Goal: Task Accomplishment & Management: Complete application form

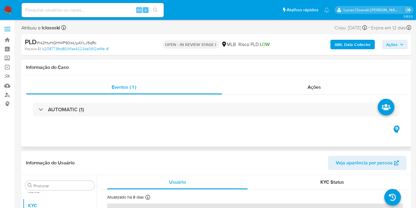
click at [152, 100] on div "AUTOMATIC (1)" at bounding box center [216, 110] width 381 height 30
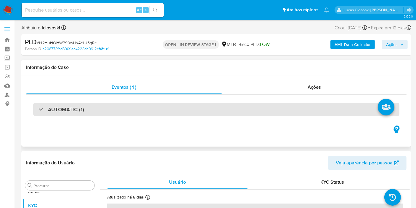
click at [152, 114] on div "AUTOMATIC (1)" at bounding box center [216, 110] width 367 height 14
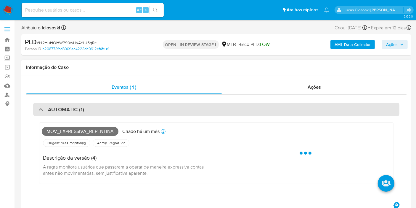
click at [149, 114] on div "AUTOMATIC (1)" at bounding box center [216, 110] width 367 height 14
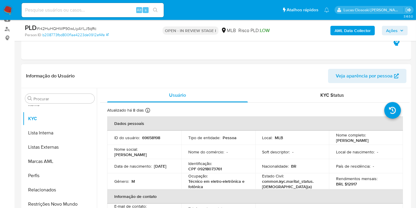
click at [221, 172] on td "Identificação : CPF 09218073761" at bounding box center [218, 166] width 74 height 14
click at [213, 167] on p "CPF 09218073761" at bounding box center [204, 168] width 33 height 5
copy p "09218073761"
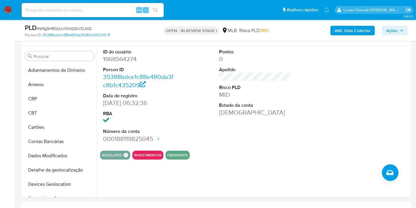
scroll to position [124, 0]
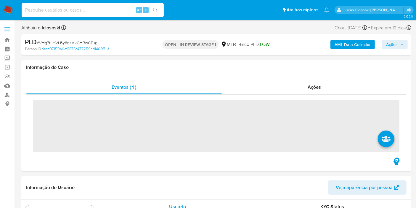
click at [73, 8] on input at bounding box center [93, 10] width 142 height 8
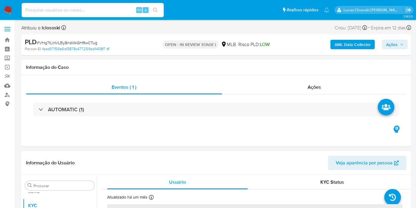
paste input "dOyOdR2Dcpwf6nnDiRkPQyHQ"
type input "dOyOdR2Dcpwf6nnDiRkPQyHQ"
click at [157, 15] on div "dOyOdR2Dcpwf6nnDiRkPQyHQ Alt s" at bounding box center [93, 10] width 142 height 14
select select "10"
click at [157, 15] on div "dOyOdR2Dcpwf6nnDiRkPQyHQ Alt s" at bounding box center [93, 10] width 142 height 14
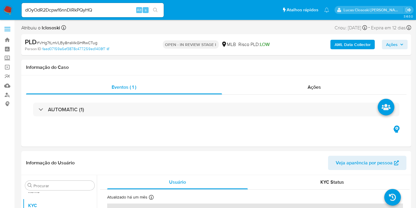
click at [156, 12] on button "search-icon" at bounding box center [155, 10] width 12 height 8
select select "10"
click at [399, 45] on span "Ações" at bounding box center [394, 44] width 17 height 8
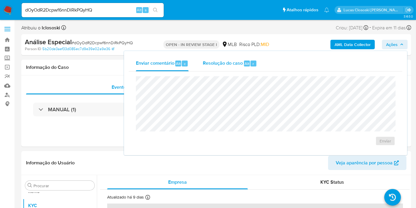
click at [249, 67] on div "Resolução do caso Alt r" at bounding box center [230, 63] width 54 height 15
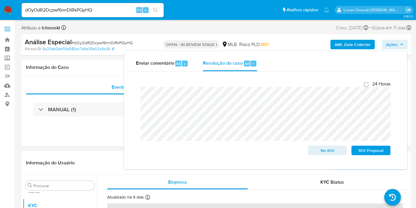
click at [402, 43] on icon "button" at bounding box center [402, 45] width 4 height 4
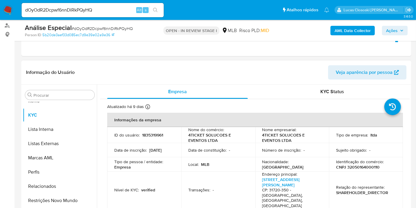
scroll to position [99, 0]
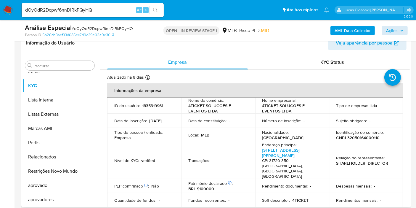
click at [157, 142] on td "Nível de KYC : verified" at bounding box center [144, 160] width 74 height 37
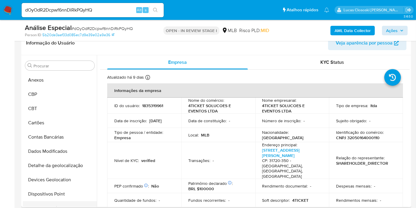
scroll to position [0, 0]
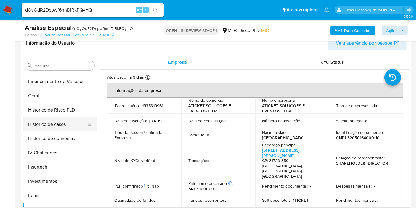
click at [63, 123] on button "Histórico de casos" at bounding box center [57, 124] width 69 height 14
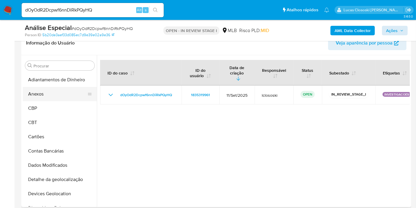
click at [44, 92] on button "Anexos" at bounding box center [57, 94] width 69 height 14
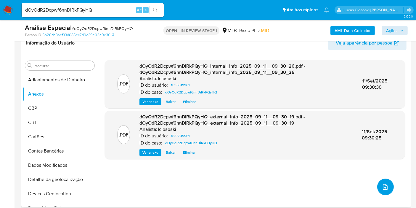
click at [384, 179] on button "upload-file" at bounding box center [386, 186] width 17 height 17
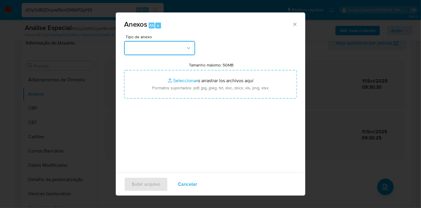
click at [183, 51] on button "button" at bounding box center [159, 48] width 71 height 14
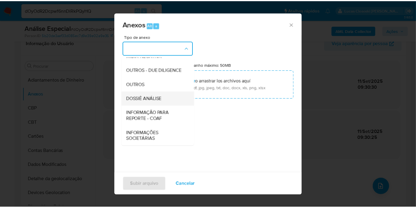
scroll to position [91, 0]
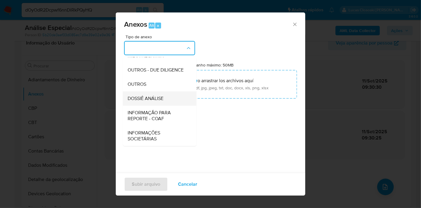
click at [160, 99] on span "DOSSIÊ ANÁLISE" at bounding box center [146, 98] width 36 height 6
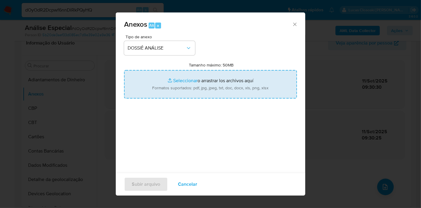
click at [166, 89] on input "Tamanho máximo: 50MB Seleccionar archivos" at bounding box center [210, 84] width 173 height 28
click at [154, 88] on input "Tamanho máximo: 50MB Seleccionar archivos" at bounding box center [210, 84] width 173 height 28
type input "C:\fakepath\SAR - XXXX - CNPJ 32050164000110 - 4TICKET SOLUCOES E EVENTOS LTDA.…"
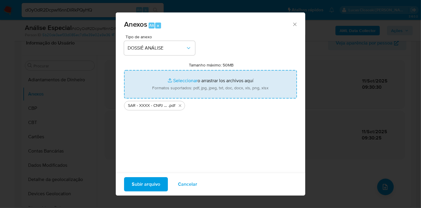
click at [157, 182] on span "Subir arquivo" at bounding box center [146, 184] width 28 height 13
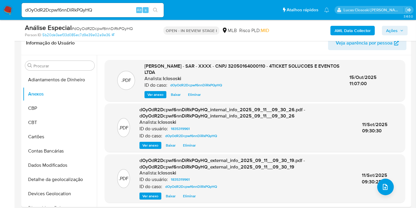
click at [391, 31] on span "Ações" at bounding box center [392, 30] width 12 height 9
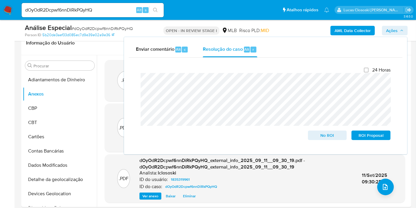
click at [386, 26] on button "Ações" at bounding box center [395, 30] width 26 height 9
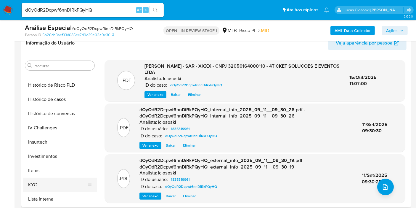
scroll to position [296, 0]
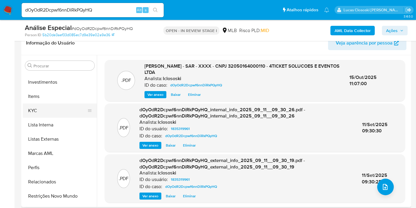
click at [48, 115] on button "KYC" at bounding box center [57, 110] width 69 height 14
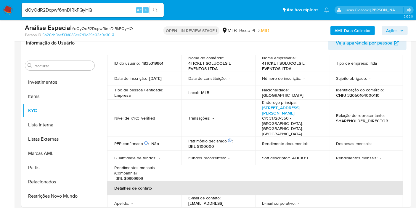
scroll to position [33, 0]
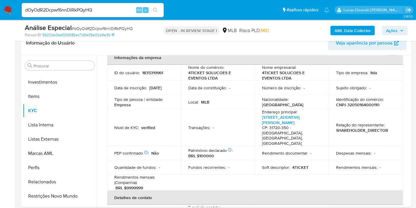
click at [400, 32] on icon "button" at bounding box center [402, 31] width 4 height 4
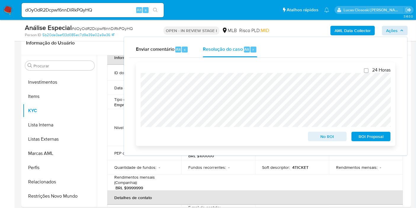
click at [381, 140] on span "ROI Proposal" at bounding box center [371, 136] width 31 height 8
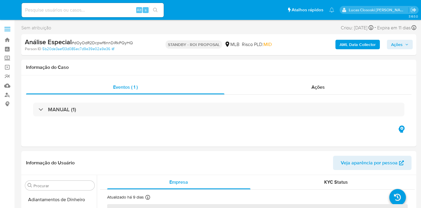
select select "10"
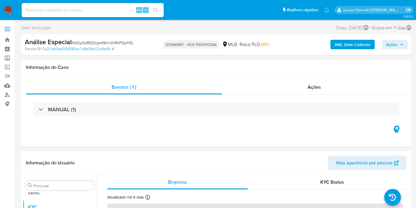
scroll to position [321, 0]
drag, startPoint x: 0, startPoint y: 0, endPoint x: 70, endPoint y: 40, distance: 80.4
click at [70, 40] on b "Análise Especial" at bounding box center [48, 41] width 47 height 9
click at [78, 42] on span "# dOyOdR2Dcpwf6nnDiRkPQyHQ" at bounding box center [102, 43] width 61 height 6
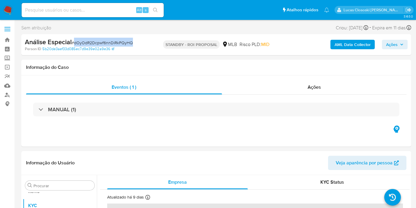
copy span "dOyOdR2Dcpwf6nnDiRkPQyHQ"
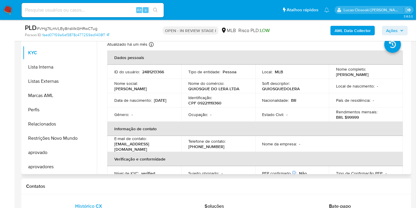
click at [211, 100] on p "CPF 09221119360" at bounding box center [204, 102] width 33 height 5
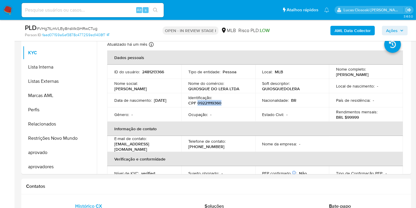
copy p "09221119360"
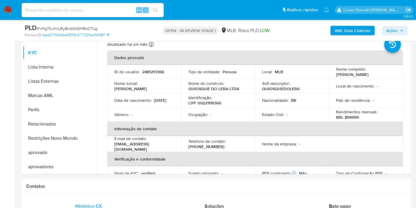
click at [350, 30] on b "AML Data Collector" at bounding box center [353, 30] width 36 height 9
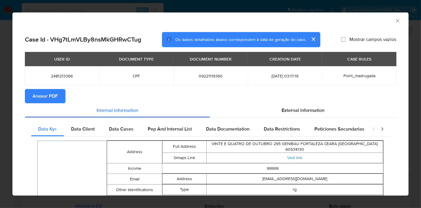
click at [51, 97] on span "Anexar PDF" at bounding box center [45, 95] width 25 height 13
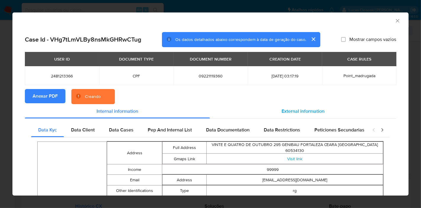
click at [283, 109] on span "External information" at bounding box center [303, 111] width 43 height 7
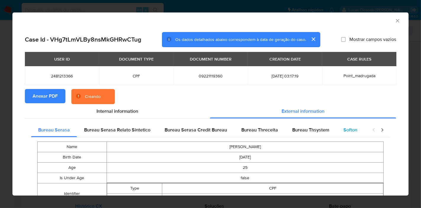
click at [359, 124] on div "Softon" at bounding box center [351, 130] width 28 height 14
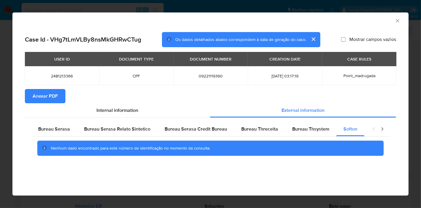
click at [401, 23] on icon "Fechar a janela" at bounding box center [398, 21] width 6 height 6
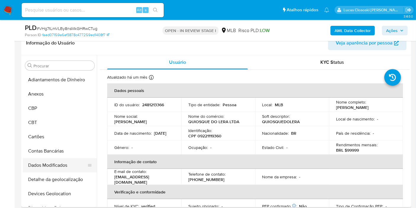
scroll to position [33, 0]
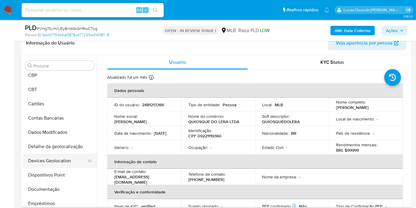
click at [42, 160] on button "Devices Geolocation" at bounding box center [57, 161] width 69 height 14
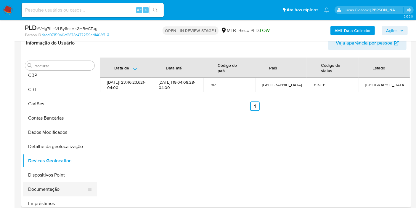
click at [54, 185] on button "Documentação" at bounding box center [57, 189] width 69 height 14
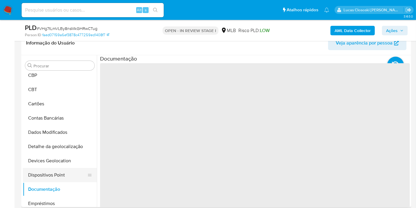
click at [55, 177] on button "Dispositivos Point" at bounding box center [57, 175] width 69 height 14
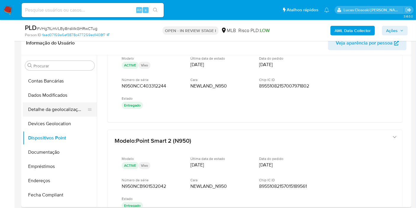
scroll to position [99, 0]
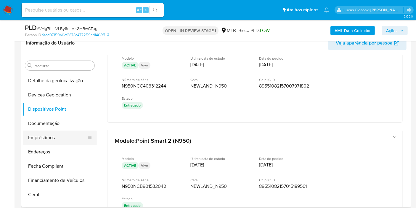
click at [47, 133] on button "Empréstimos" at bounding box center [57, 137] width 69 height 14
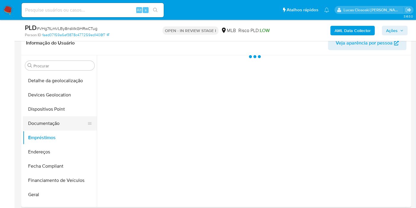
scroll to position [0, 0]
click at [47, 124] on button "Documentação" at bounding box center [57, 123] width 69 height 14
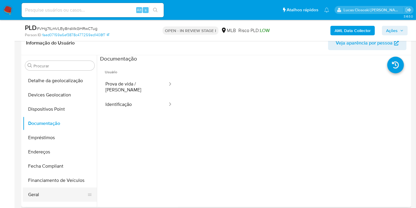
click at [52, 190] on button "Geral" at bounding box center [57, 194] width 69 height 14
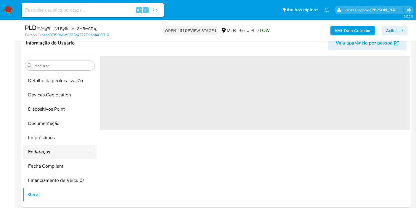
click at [40, 157] on button "Endereços" at bounding box center [57, 152] width 69 height 14
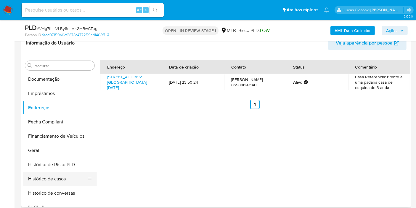
scroll to position [164, 0]
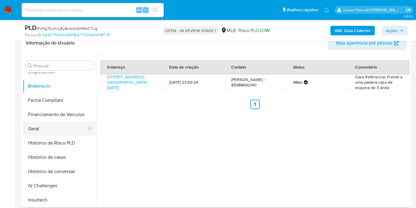
click at [41, 132] on button "Geral" at bounding box center [57, 129] width 69 height 14
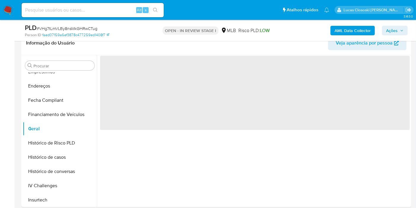
scroll to position [110, 0]
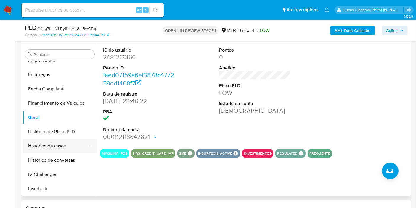
click at [63, 148] on button "Histórico de casos" at bounding box center [57, 146] width 69 height 14
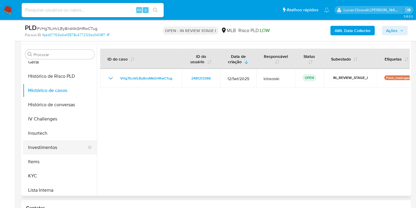
scroll to position [230, 0]
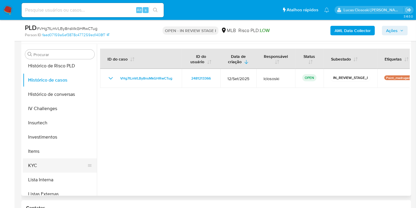
click at [49, 168] on button "KYC" at bounding box center [57, 165] width 69 height 14
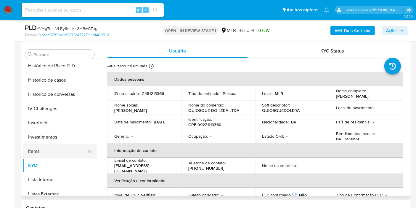
scroll to position [296, 0]
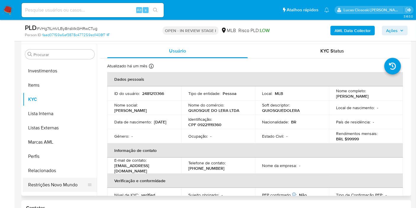
click at [57, 185] on button "Restrições Novo Mundo" at bounding box center [57, 185] width 69 height 14
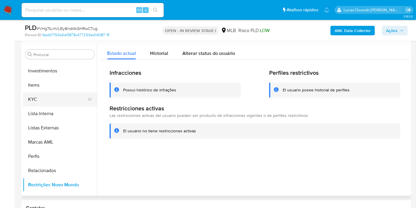
click at [38, 97] on button "KYC" at bounding box center [57, 99] width 69 height 14
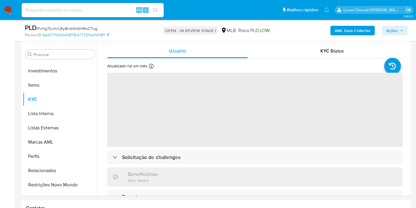
click at [133, 38] on div "PLD # VHg7tLmVLBy8nsMkGHRwCTug Person ID faed07159a6ef3878c477259ed1408f7 OPEN …" at bounding box center [216, 30] width 390 height 21
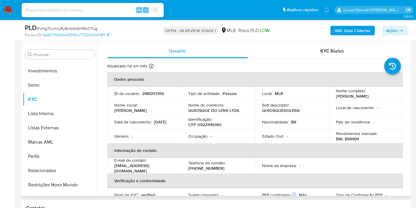
click at [207, 124] on p "CPF 09221119360" at bounding box center [204, 124] width 33 height 5
copy p "09221119360"
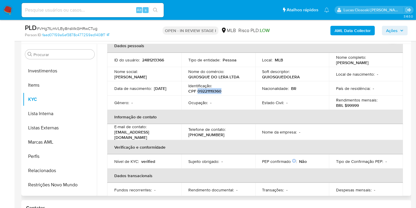
scroll to position [0, 0]
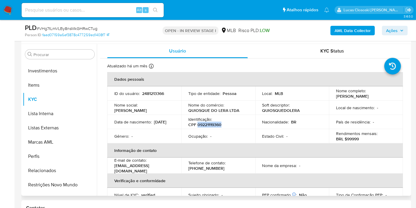
copy p "09221119360"
click at [85, 27] on span "# VHg7tLmVLBy8nsMkGHRwCTug" at bounding box center [67, 28] width 61 height 6
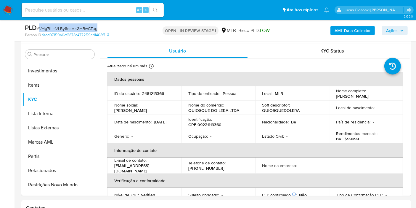
click at [85, 27] on span "# VHg7tLmVLBy8nsMkGHRwCTug" at bounding box center [67, 28] width 61 height 6
copy span "VHg7tLmVLBy8nsMkGHRwCTug"
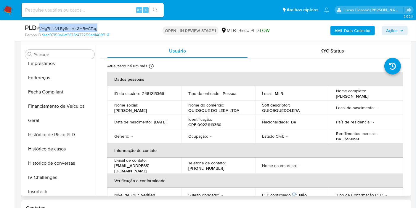
scroll to position [132, 0]
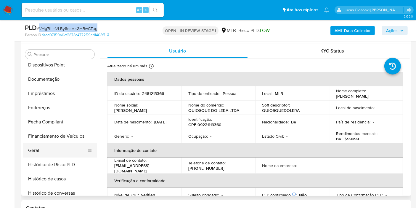
click at [42, 149] on button "Geral" at bounding box center [57, 150] width 69 height 14
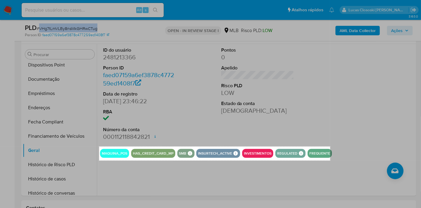
drag, startPoint x: 100, startPoint y: 146, endPoint x: 331, endPoint y: 160, distance: 231.9
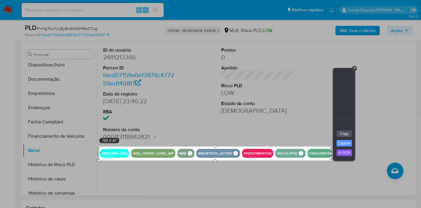
click at [347, 133] on link "Copy" at bounding box center [344, 133] width 15 height 7
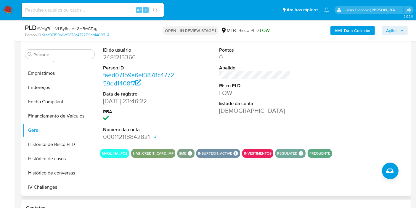
scroll to position [230, 0]
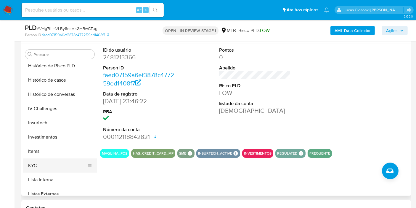
click at [61, 166] on button "KYC" at bounding box center [57, 165] width 69 height 14
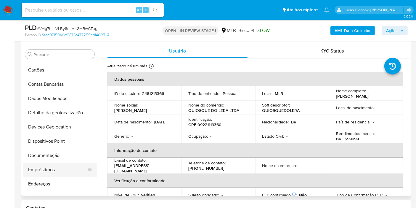
scroll to position [66, 0]
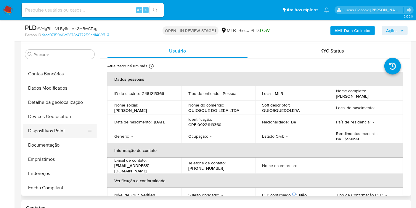
click at [67, 132] on button "Dispositivos Point" at bounding box center [57, 131] width 69 height 14
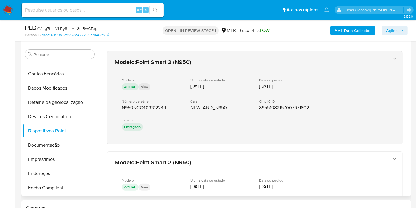
drag, startPoint x: 173, startPoint y: 147, endPoint x: 119, endPoint y: 106, distance: 67.9
click at [119, 106] on div "Modelo : Point Smart 2 (N950) Modelo ACTIVE Vivo Última data de estado 15/06/20…" at bounding box center [255, 161] width 310 height 234
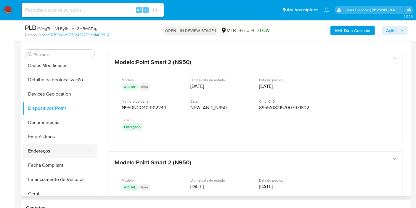
scroll to position [99, 0]
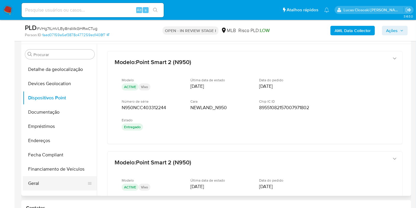
click at [55, 178] on button "Geral" at bounding box center [57, 183] width 69 height 14
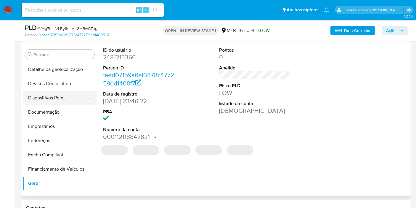
click at [56, 92] on button "Dispositivos Point" at bounding box center [57, 98] width 69 height 14
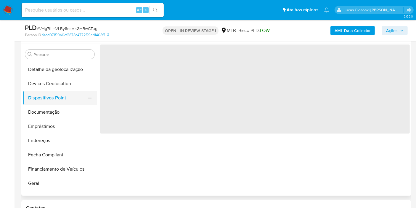
click at [56, 92] on button "Dispositivos Point" at bounding box center [57, 98] width 69 height 14
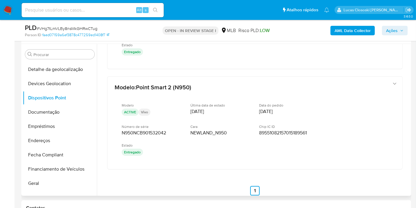
scroll to position [84, 0]
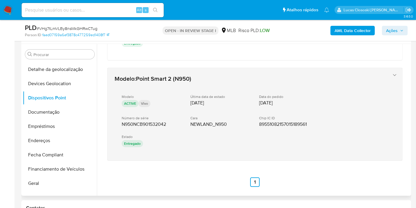
drag, startPoint x: 151, startPoint y: 168, endPoint x: 119, endPoint y: 122, distance: 56.6
click at [119, 122] on div "Modelo : Point Smart 2 (N950) Modelo ACTIVE Vivo Última data de estado 15/06/20…" at bounding box center [255, 77] width 310 height 234
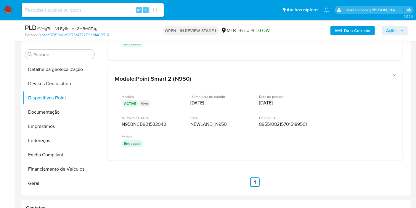
click at [387, 26] on span "Ações" at bounding box center [392, 30] width 12 height 9
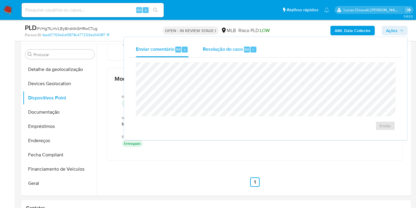
click at [230, 47] on span "Resolução do caso" at bounding box center [223, 49] width 40 height 7
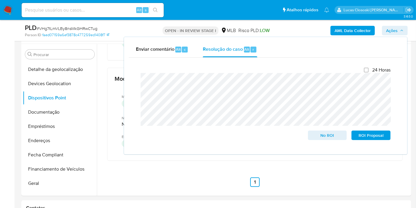
click at [399, 31] on span "Ações" at bounding box center [394, 30] width 17 height 8
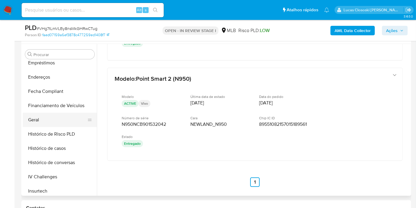
scroll to position [230, 0]
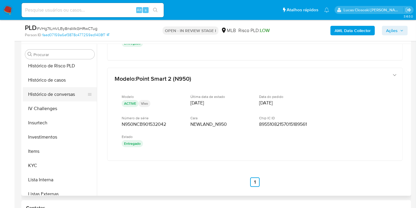
click at [55, 87] on button "Histórico de conversas" at bounding box center [57, 94] width 69 height 14
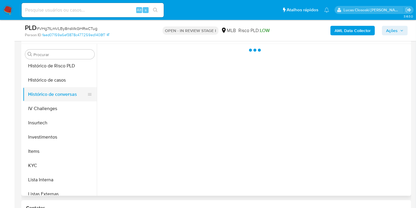
scroll to position [0, 0]
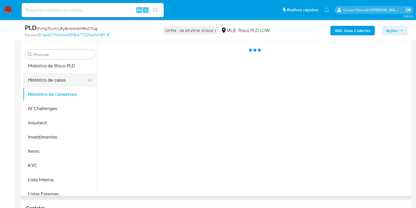
click at [55, 83] on button "Histórico de casos" at bounding box center [57, 80] width 69 height 14
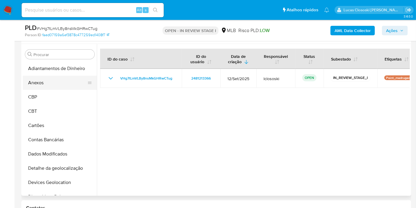
click at [60, 77] on button "Anexos" at bounding box center [57, 83] width 69 height 14
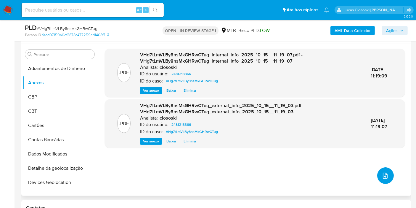
click at [383, 173] on icon "upload-file" at bounding box center [385, 175] width 7 height 7
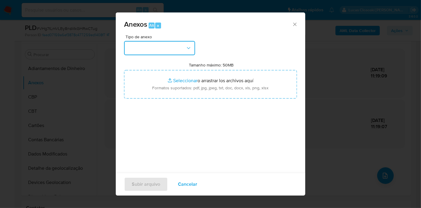
click at [151, 52] on button "button" at bounding box center [159, 48] width 71 height 14
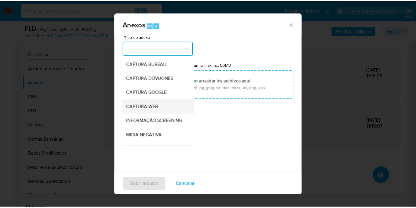
scroll to position [91, 0]
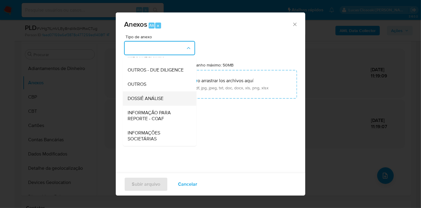
click at [158, 94] on div "DOSSIÊ ANÁLISE" at bounding box center [158, 98] width 60 height 14
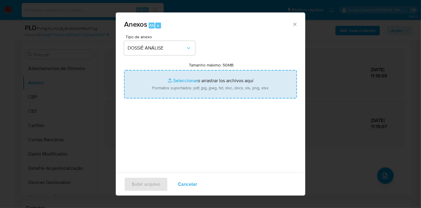
click at [158, 91] on input "Tamanho máximo: 50MB Seleccionar archivos" at bounding box center [210, 84] width 173 height 28
type input "C:\fakepath\SAR - XXXX - CPF 09221119360 - TALITA SOUZA GOMES.pdf"
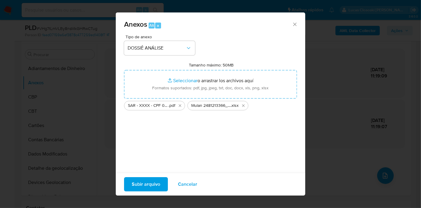
click at [148, 184] on span "Subir arquivo" at bounding box center [146, 184] width 28 height 13
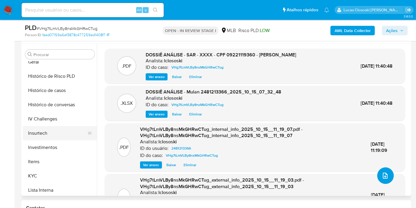
scroll to position [230, 0]
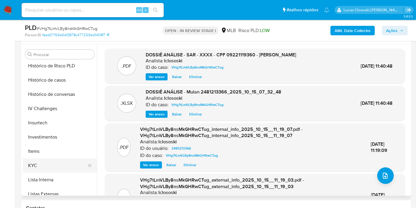
click at [47, 166] on button "KYC" at bounding box center [57, 165] width 69 height 14
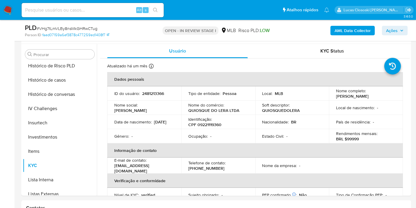
click at [403, 32] on icon "button" at bounding box center [402, 31] width 4 height 4
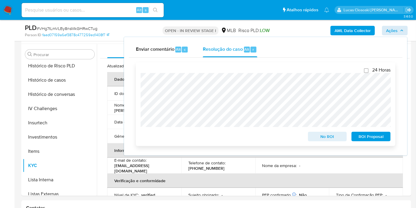
click at [367, 138] on span "ROI Proposal" at bounding box center [371, 136] width 31 height 8
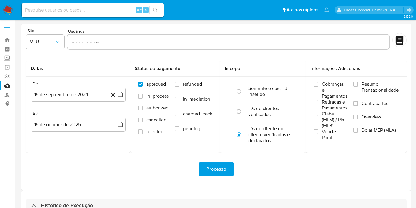
select select "10"
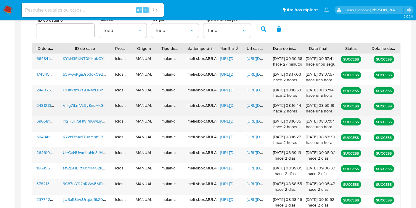
click at [233, 107] on span "[URL][DOMAIN_NAME]" at bounding box center [241, 105] width 41 height 6
click at [260, 110] on div "[URL][DOMAIN_NAME]" at bounding box center [256, 107] width 26 height 15
click at [255, 105] on span "https://docs.google.com/document/d/1gInlrSoebozguHGuQMMGIPafTdhWoea4E5mGcknpmnw…" at bounding box center [267, 105] width 41 height 6
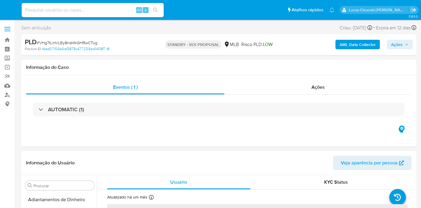
select select "10"
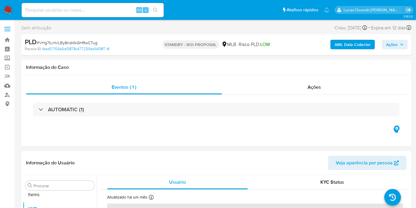
scroll to position [321, 0]
